Goal: Task Accomplishment & Management: Use online tool/utility

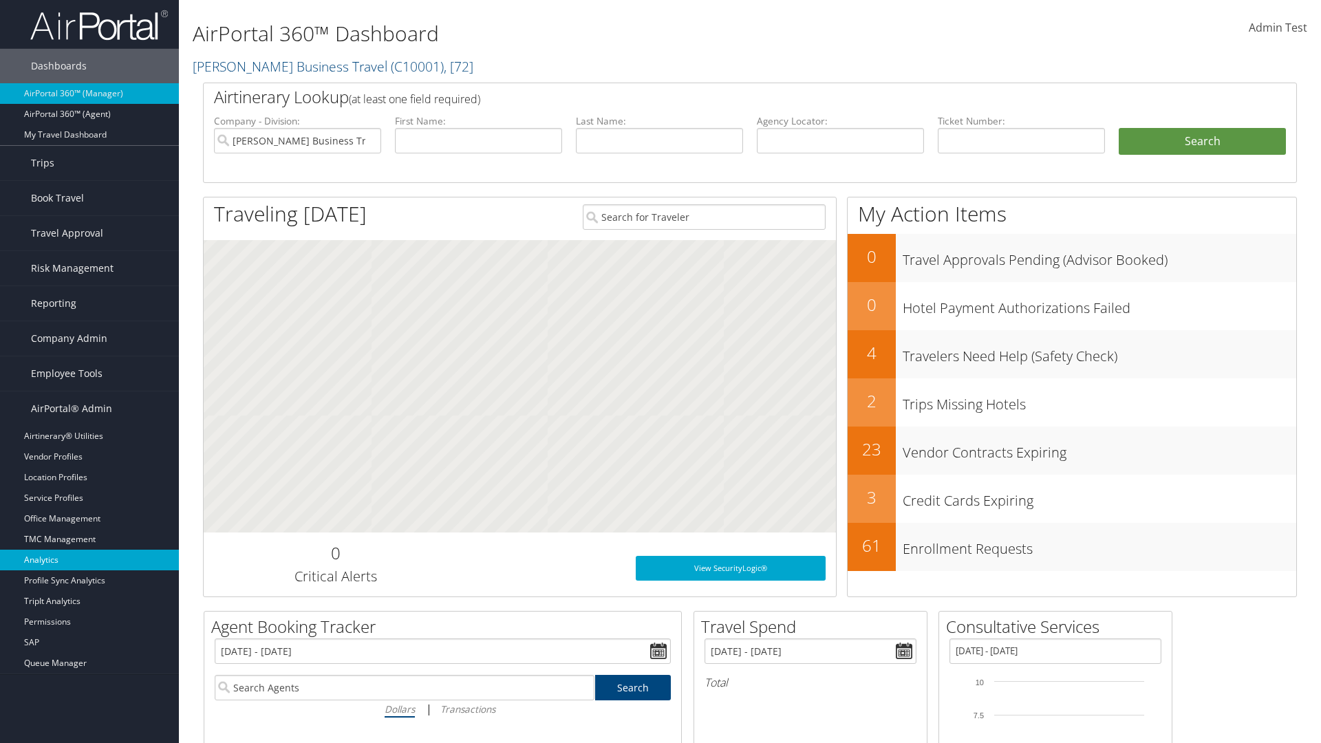
click at [89, 560] on link "Analytics" at bounding box center [89, 560] width 179 height 21
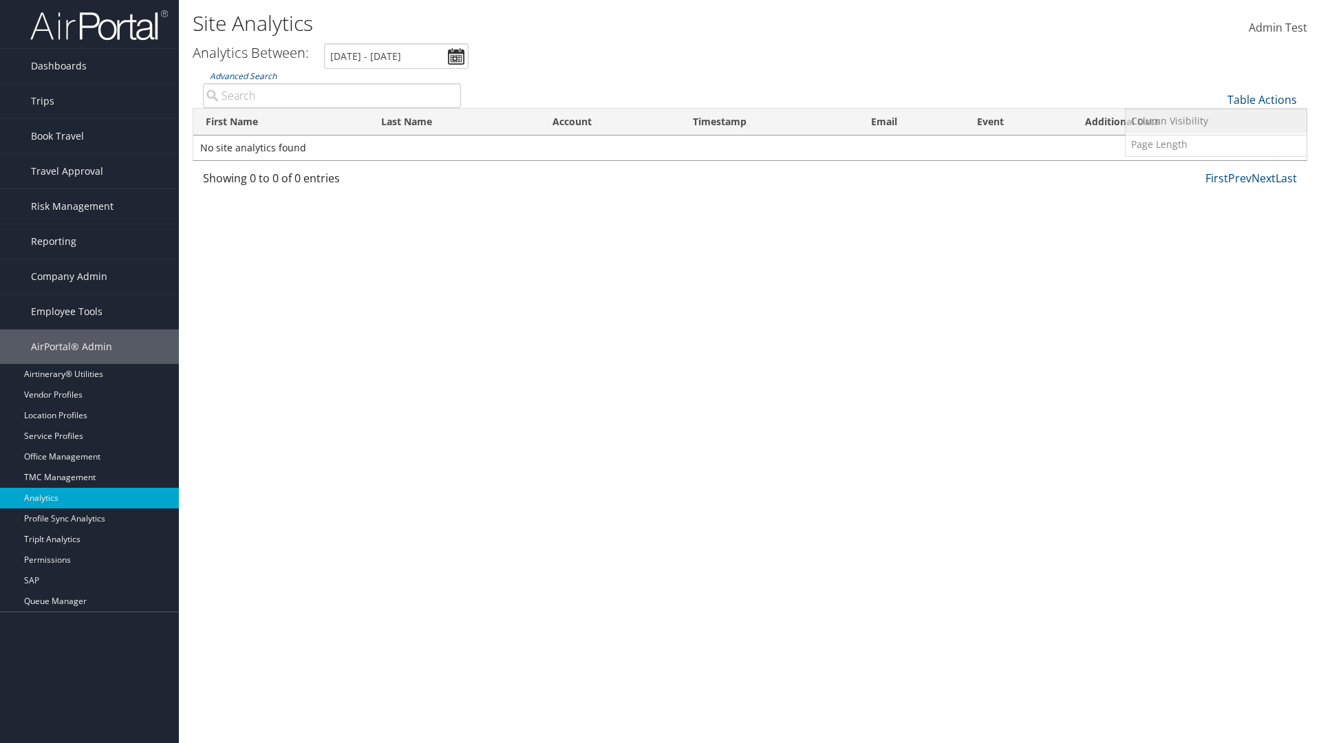
click at [1215, 121] on link "Column Visibility" at bounding box center [1215, 120] width 181 height 23
click at [1215, 122] on link "First Name" at bounding box center [1215, 122] width 181 height 23
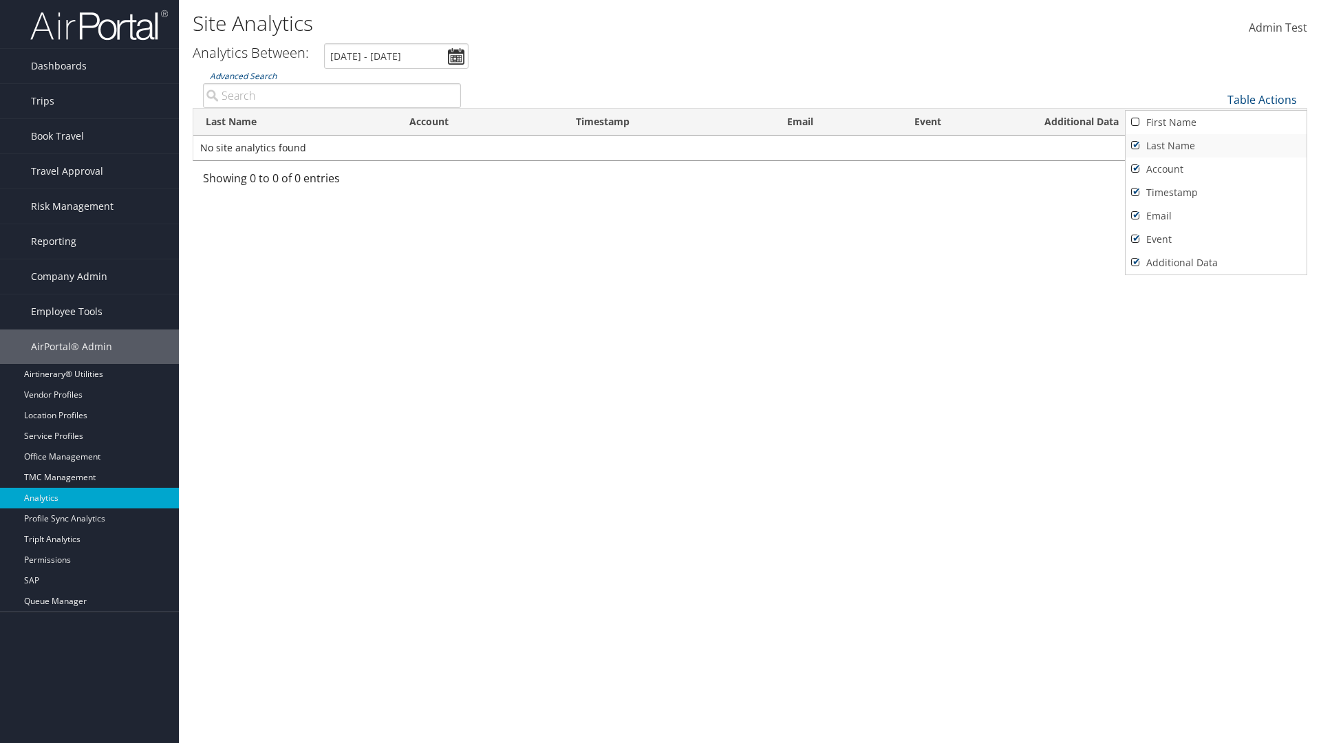
click at [1215, 146] on link "Last Name" at bounding box center [1215, 145] width 181 height 23
click at [1215, 169] on link "Account" at bounding box center [1215, 169] width 181 height 23
click at [1215, 193] on link "Timestamp" at bounding box center [1215, 192] width 181 height 23
click at [1215, 216] on link "Email" at bounding box center [1215, 215] width 181 height 23
click at [1215, 239] on link "Event" at bounding box center [1215, 239] width 181 height 23
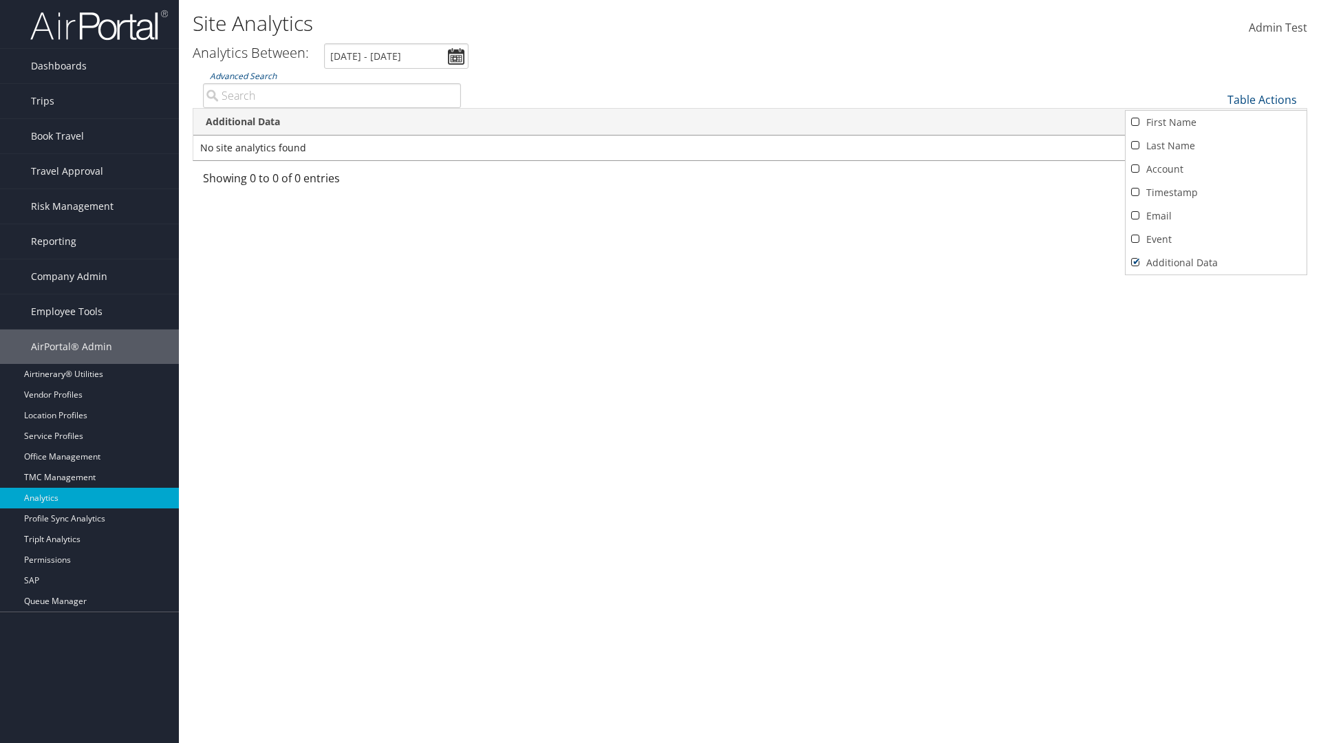
click at [1215, 263] on link "Additional Data" at bounding box center [1215, 262] width 181 height 23
click at [660, 371] on div at bounding box center [660, 371] width 1321 height 743
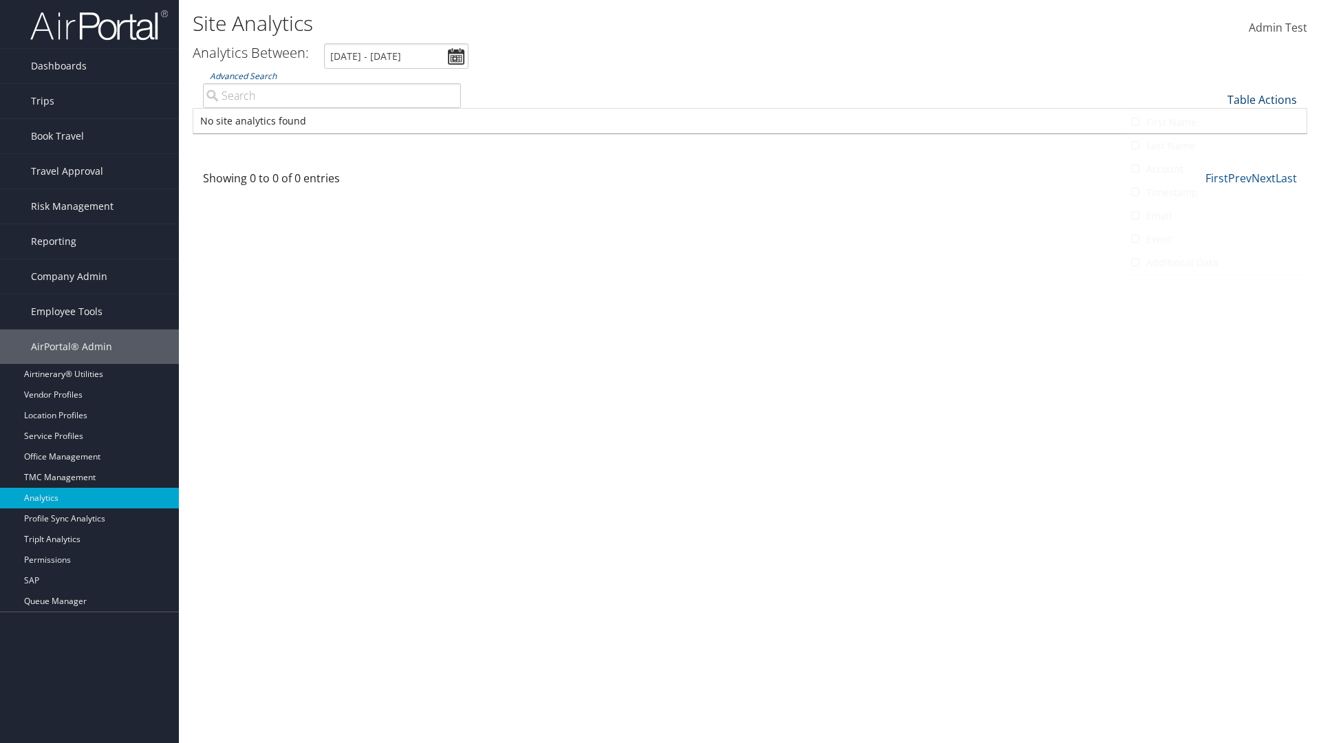
click at [1262, 100] on link "Table Actions" at bounding box center [1261, 99] width 69 height 15
click at [1215, 122] on link "First Name" at bounding box center [1215, 122] width 181 height 23
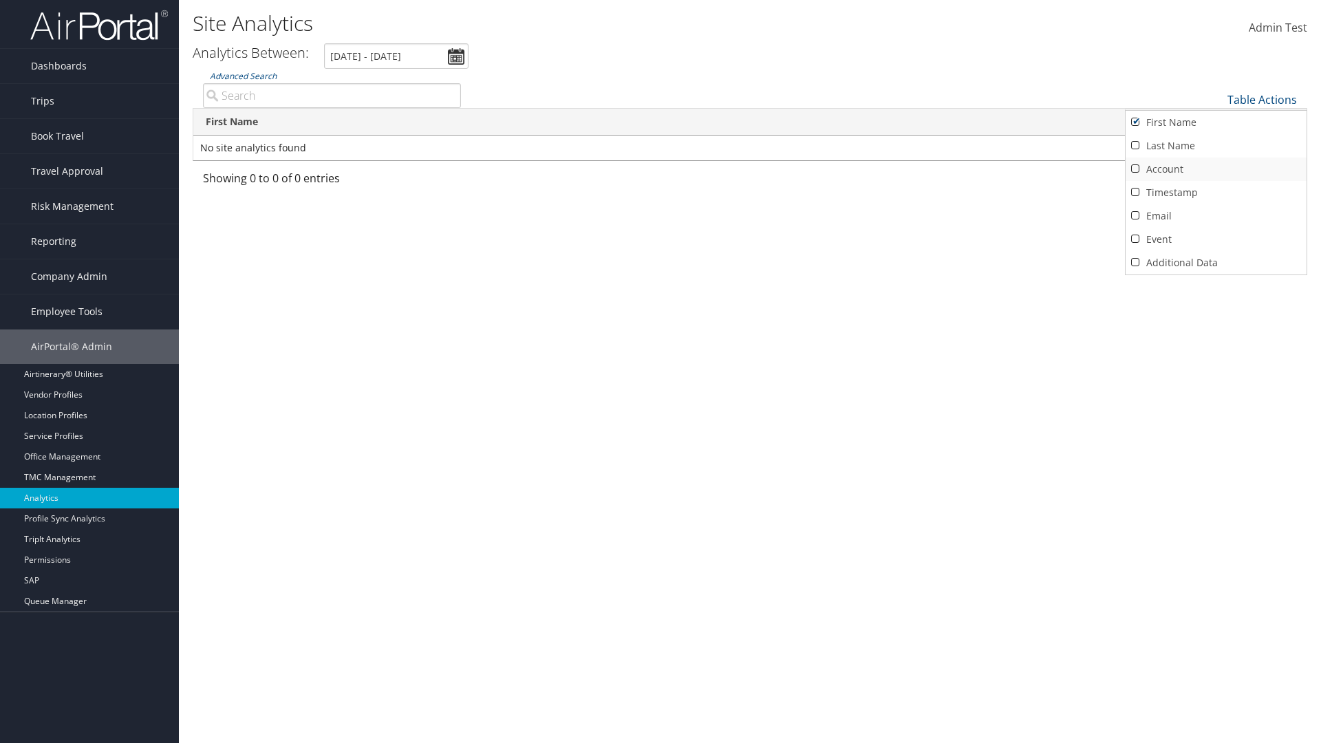
click at [1215, 146] on link "Last Name" at bounding box center [1215, 145] width 181 height 23
click at [1215, 169] on link "Account" at bounding box center [1215, 169] width 181 height 23
click at [1215, 193] on link "Timestamp" at bounding box center [1215, 192] width 181 height 23
click at [1215, 216] on link "Email" at bounding box center [1215, 215] width 181 height 23
click at [1215, 239] on link "Event" at bounding box center [1215, 239] width 181 height 23
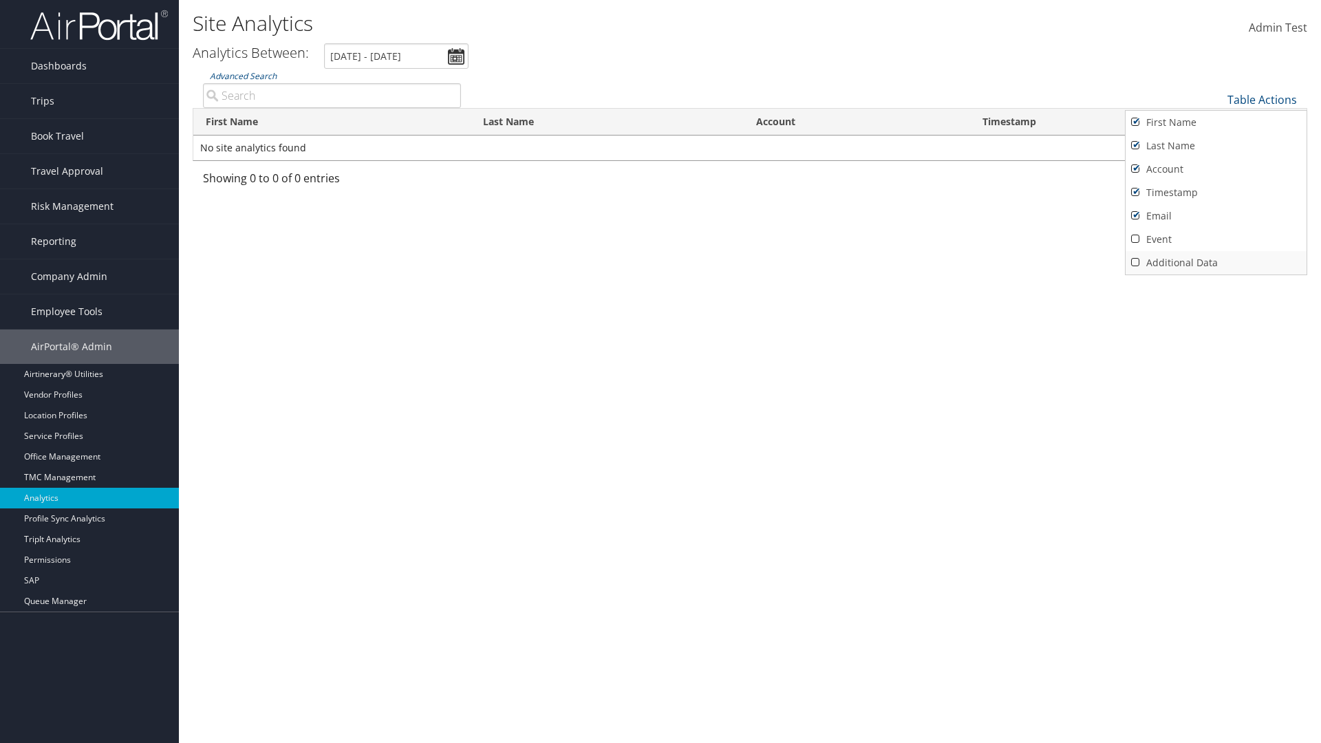
click at [1215, 263] on link "Additional Data" at bounding box center [1215, 262] width 181 height 23
click at [660, 371] on div at bounding box center [660, 371] width 1321 height 743
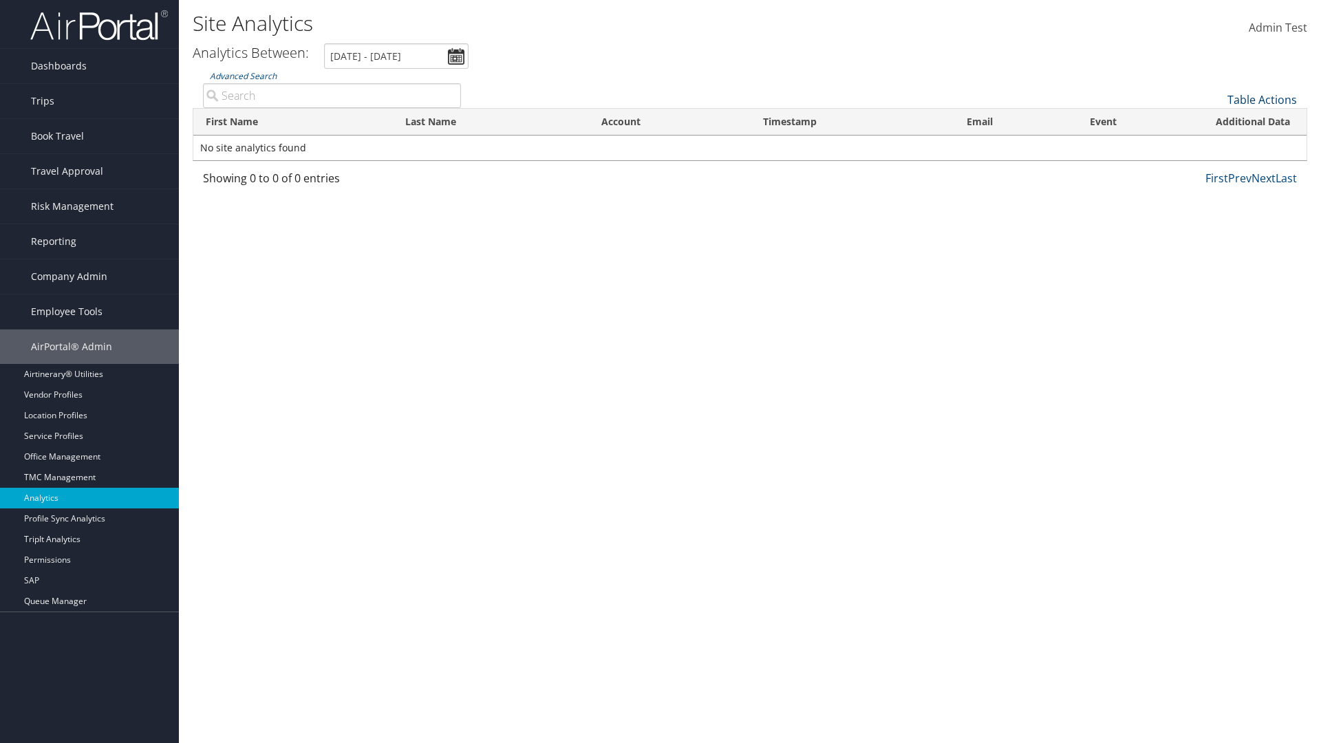
click at [1262, 100] on link "Table Actions" at bounding box center [1261, 99] width 69 height 15
